Goal: Task Accomplishment & Management: Manage account settings

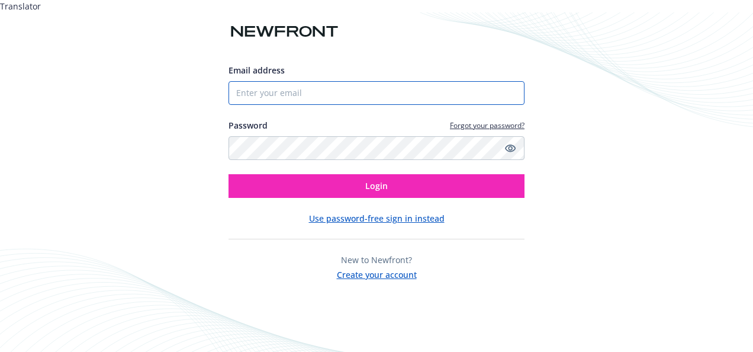
click at [284, 88] on input "Email address" at bounding box center [377, 93] width 296 height 24
type input "[PERSON_NAME][EMAIL_ADDRESS][DOMAIN_NAME]"
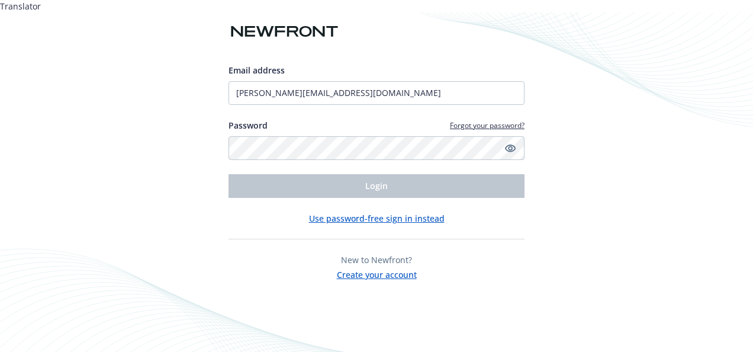
click at [463, 120] on link "Forgot your password?" at bounding box center [487, 125] width 75 height 10
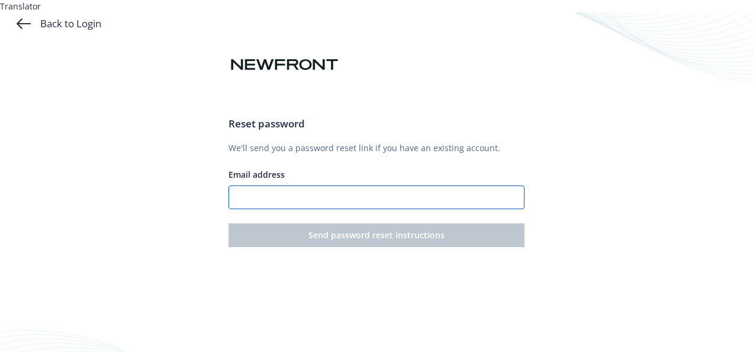
click at [333, 187] on input "Email address" at bounding box center [377, 197] width 296 height 24
type input "[PERSON_NAME][EMAIL_ADDRESS][DOMAIN_NAME]"
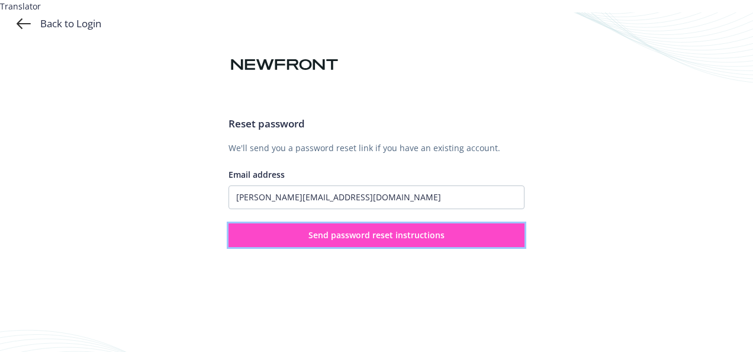
click at [356, 229] on span "Send password reset instructions" at bounding box center [377, 234] width 136 height 11
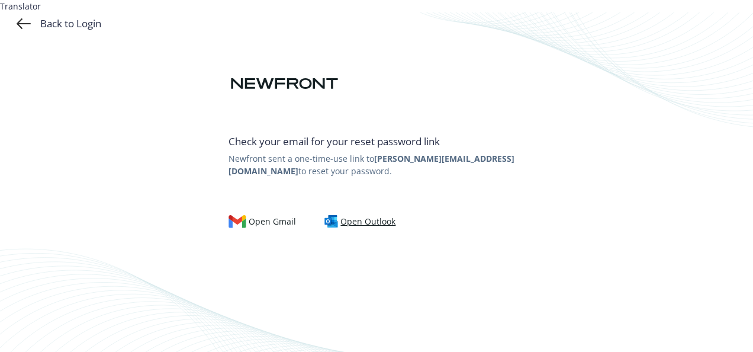
click at [358, 215] on div "Open Outlook" at bounding box center [361, 221] width 72 height 13
